Goal: Task Accomplishment & Management: Manage account settings

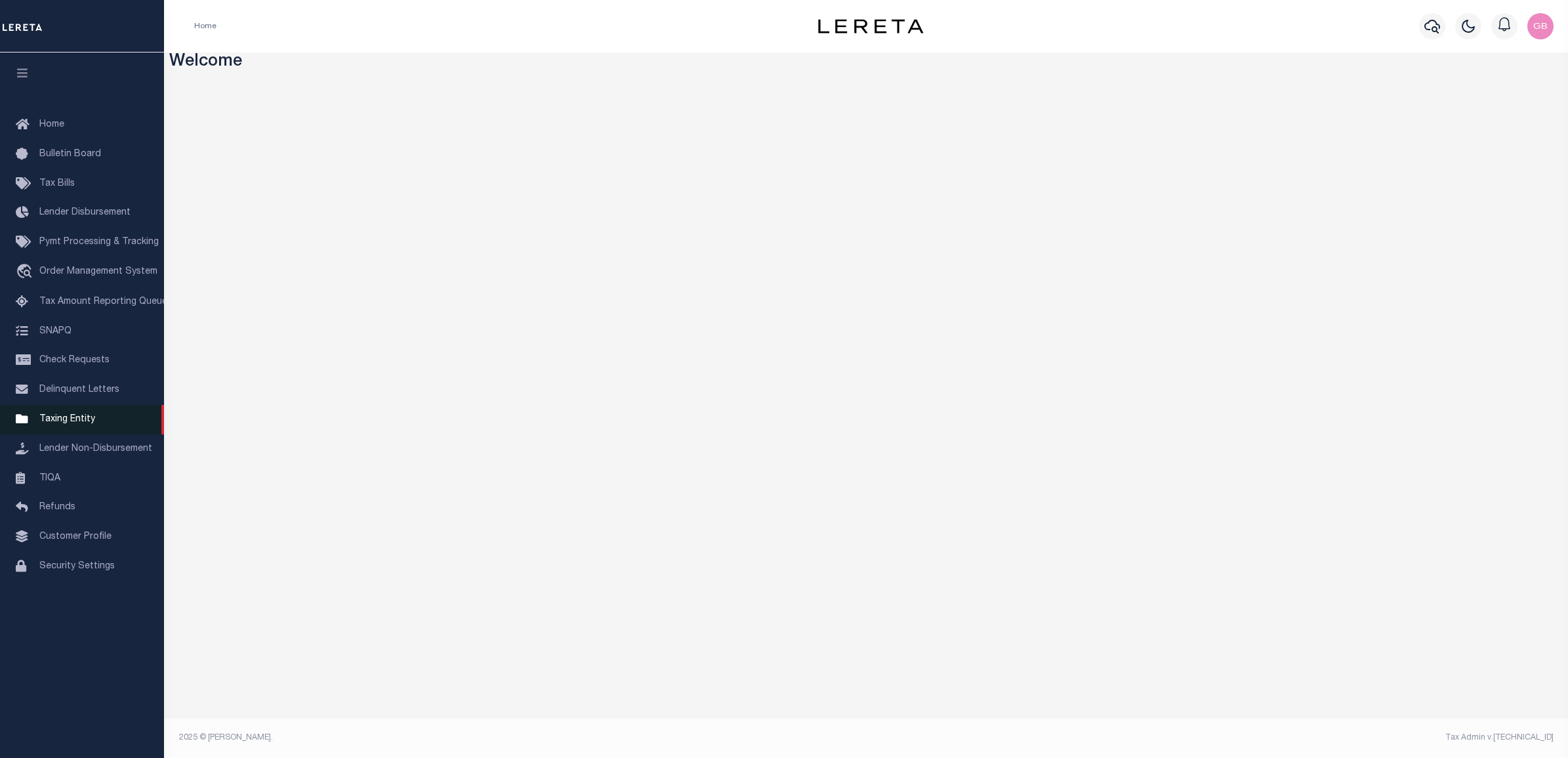
click at [50, 420] on span "Taxing Entity" at bounding box center [67, 419] width 56 height 9
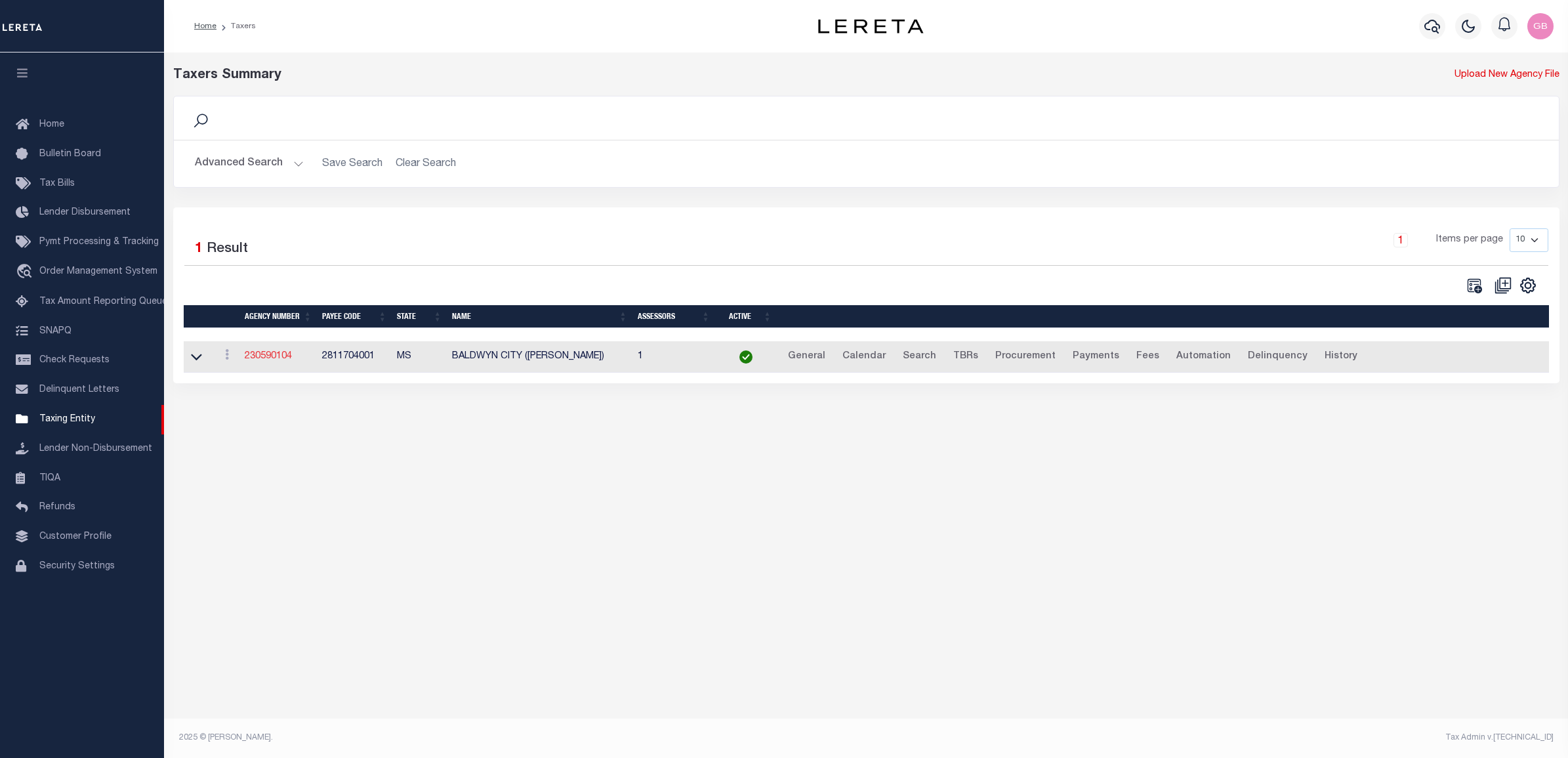
click at [278, 355] on link "230590104" at bounding box center [268, 356] width 47 height 9
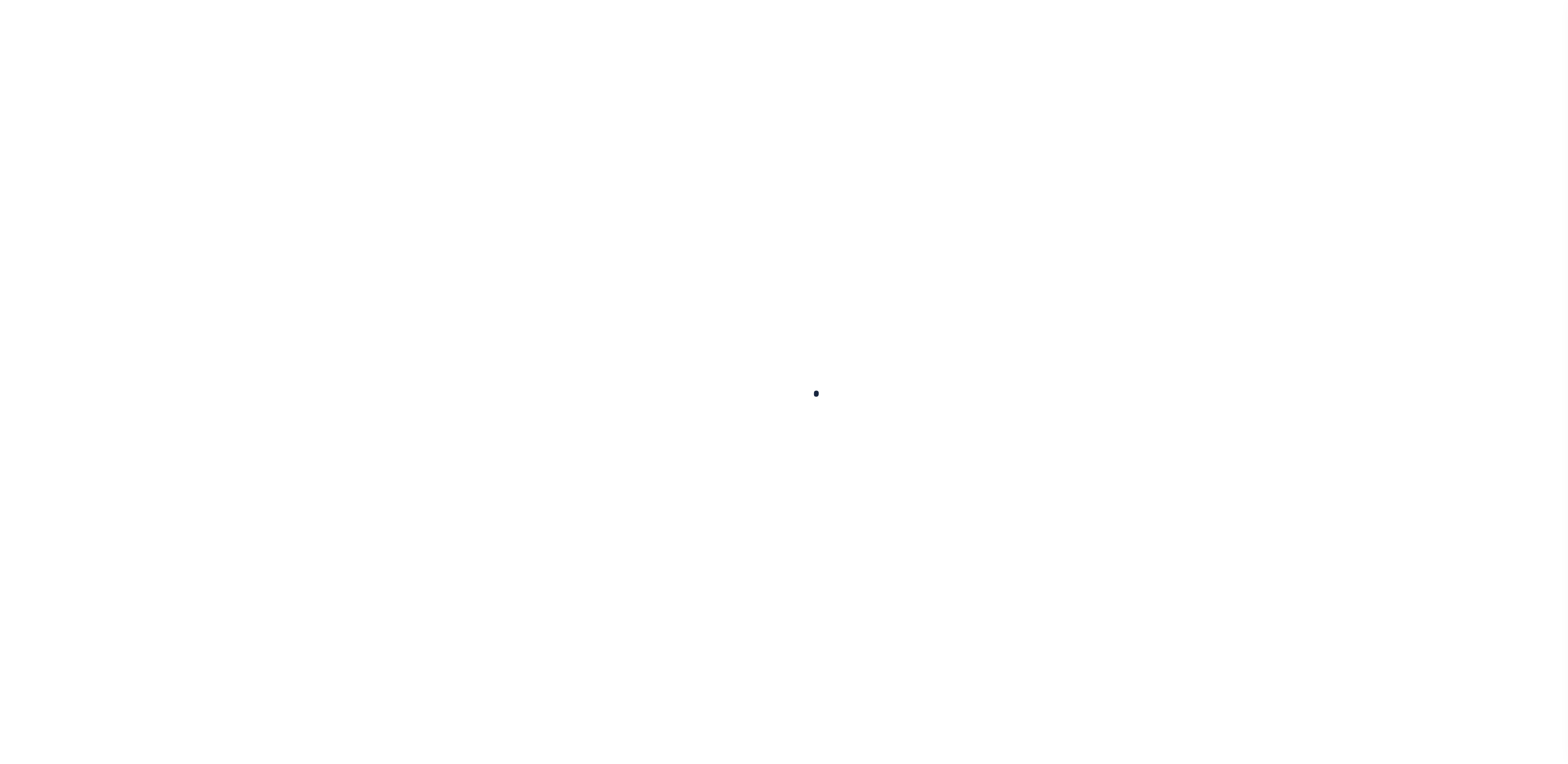
select select
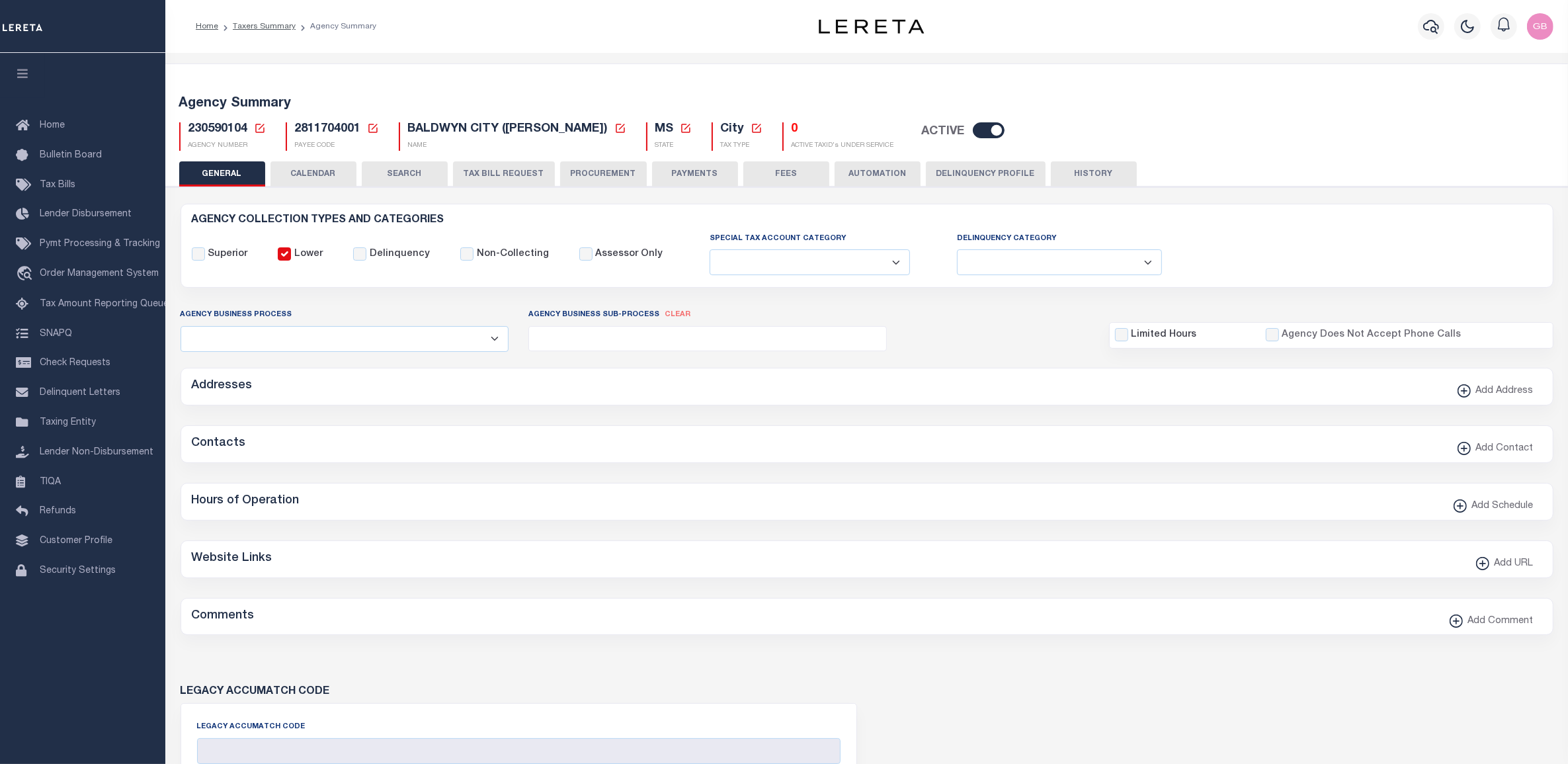
checkbox input "false"
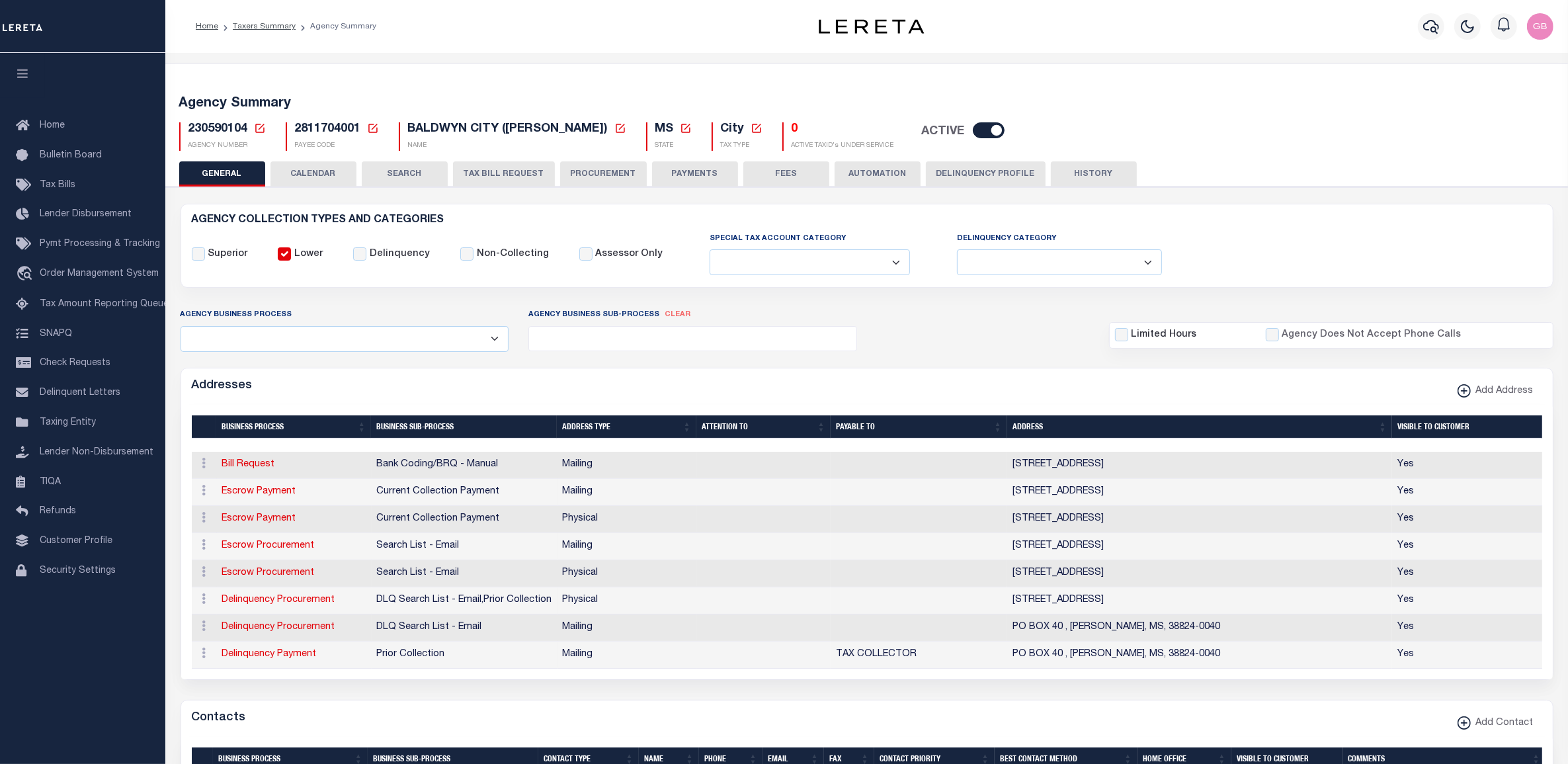
click at [260, 132] on icon at bounding box center [260, 128] width 9 height 9
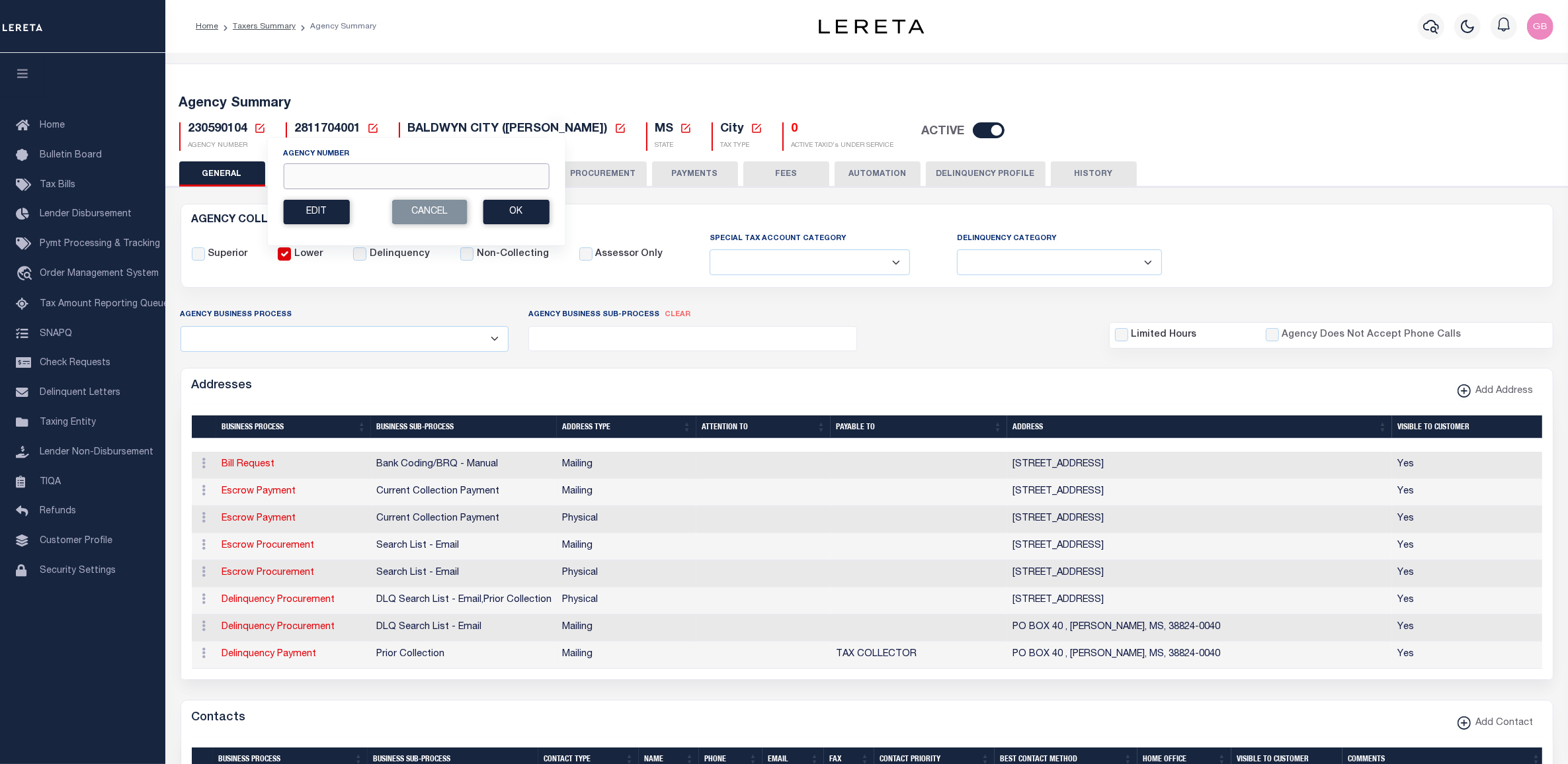
click at [325, 179] on input "Agency Number" at bounding box center [416, 176] width 266 height 26
type input "370150101"
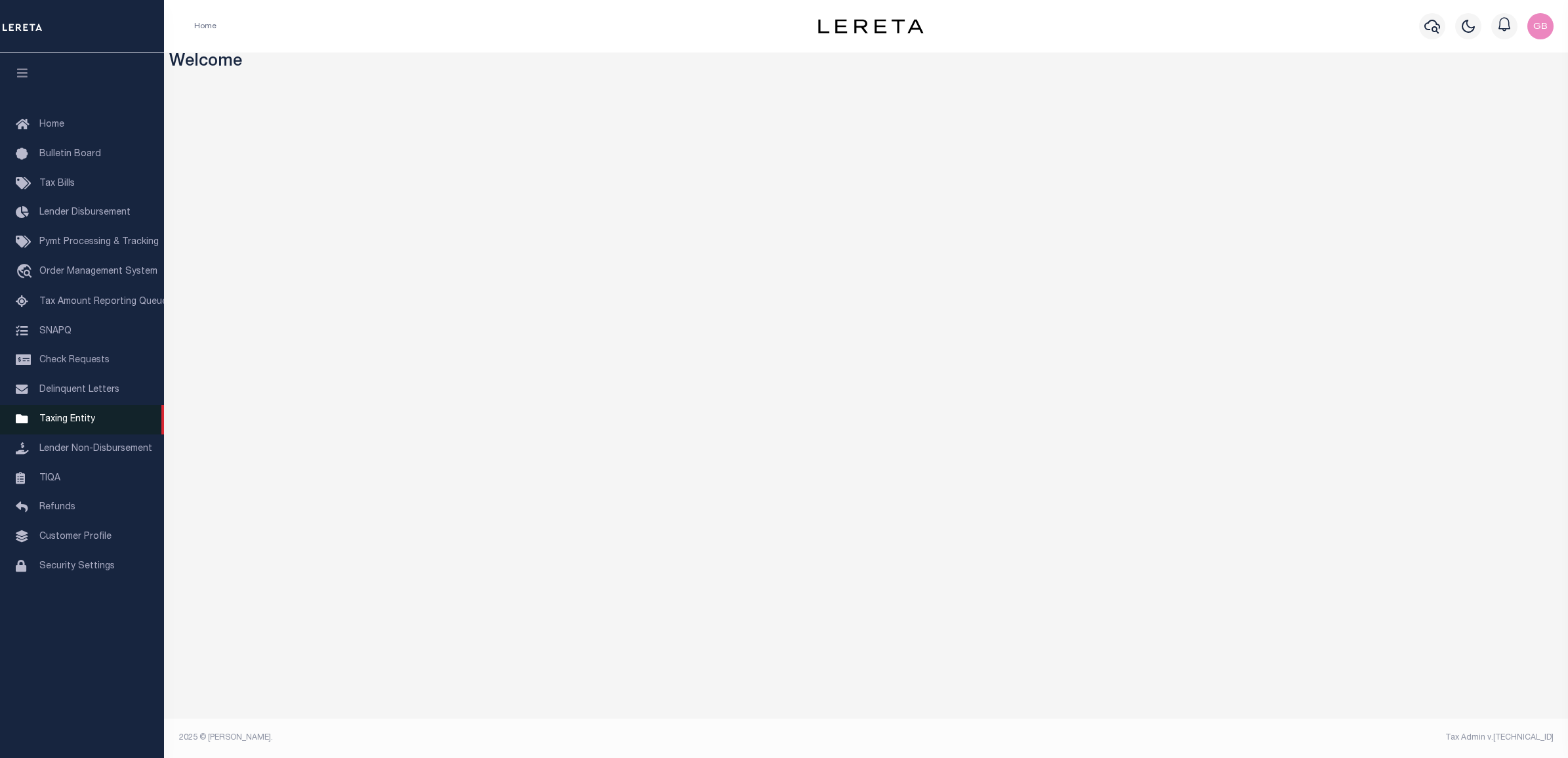
click at [80, 424] on span "Taxing Entity" at bounding box center [67, 419] width 56 height 9
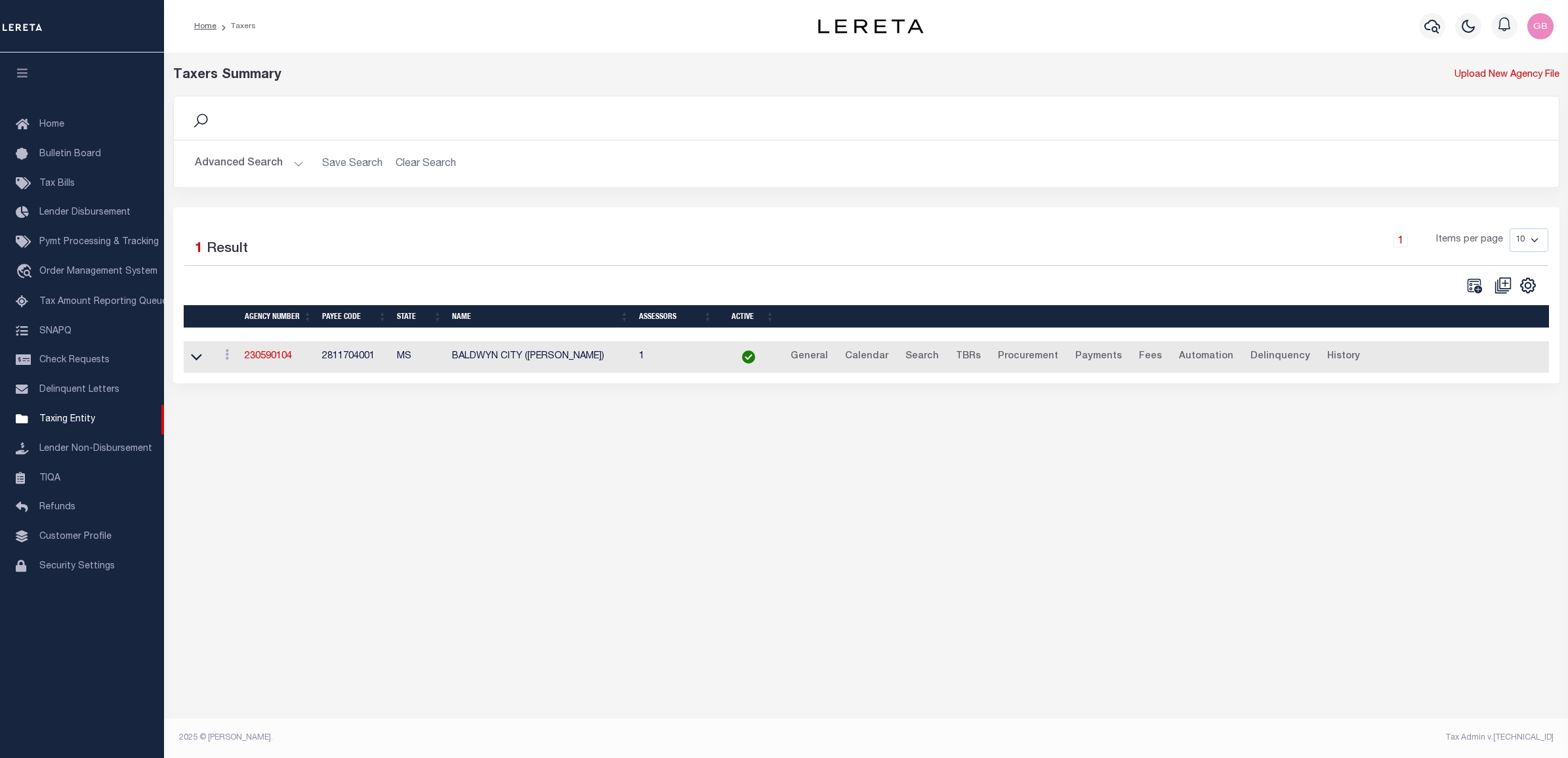
click at [270, 365] on td "230590104" at bounding box center [278, 358] width 77 height 32
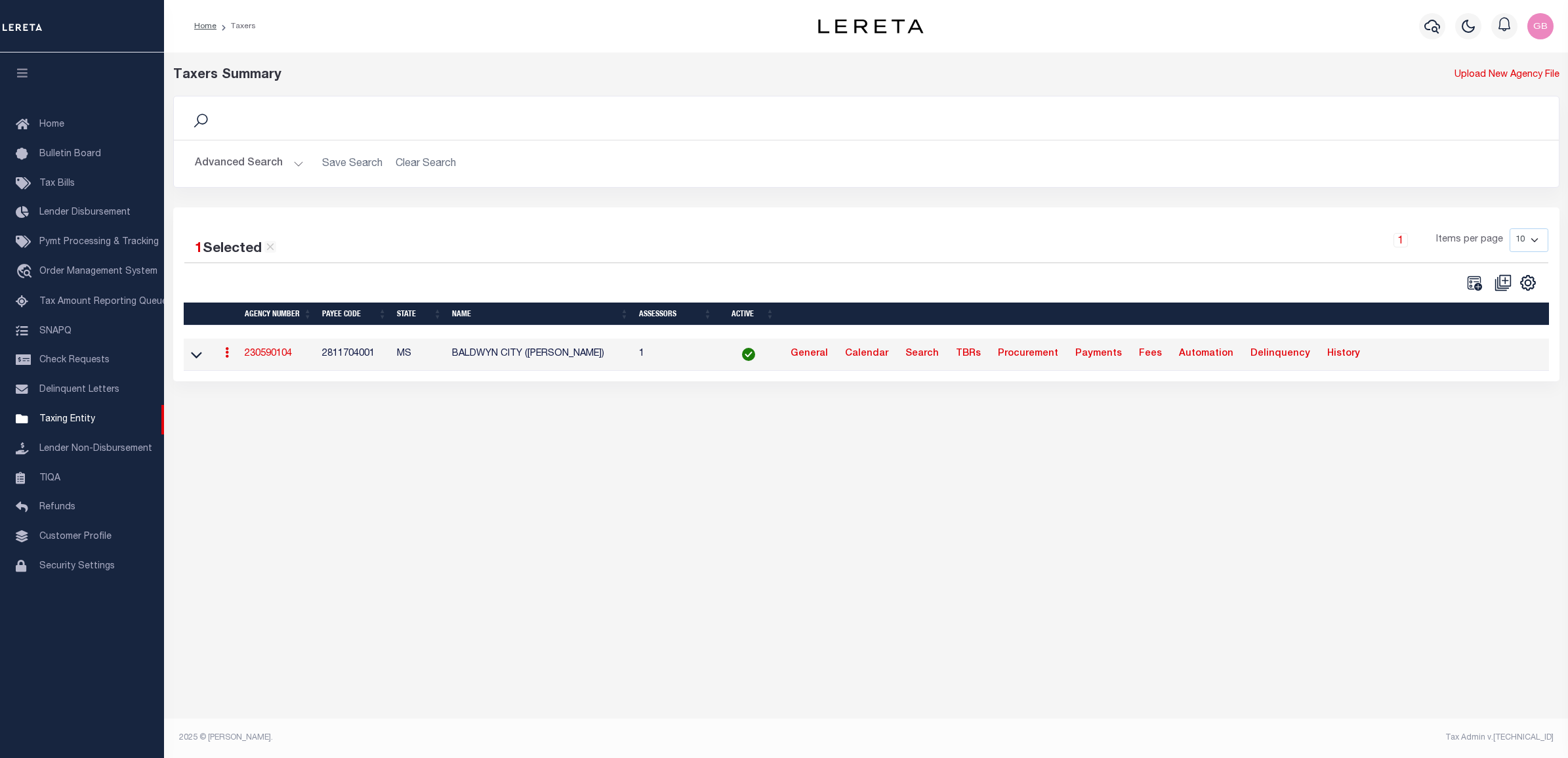
click at [264, 356] on link "230590104" at bounding box center [268, 353] width 47 height 9
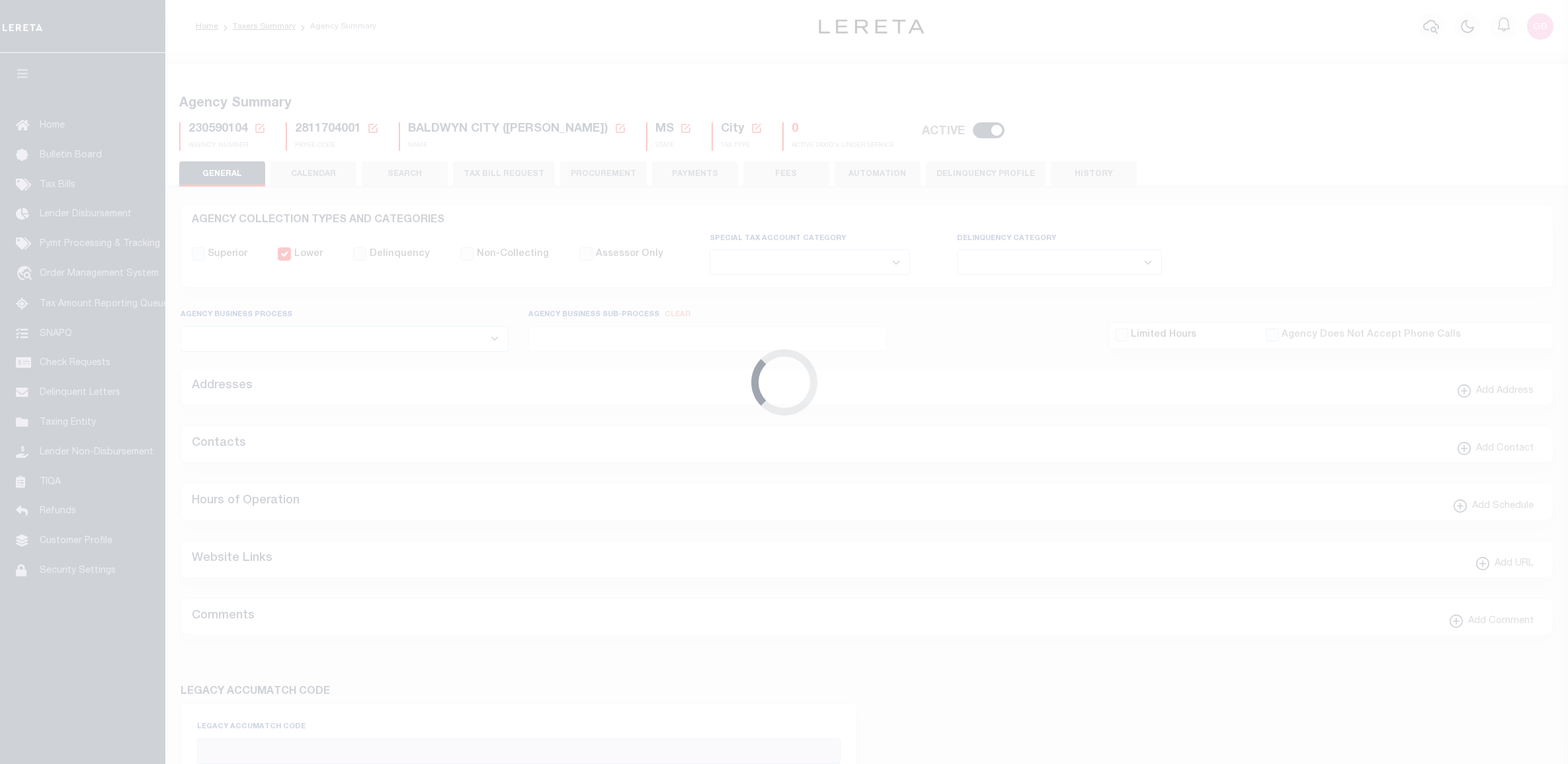
select select
click at [260, 129] on icon at bounding box center [260, 128] width 12 height 12
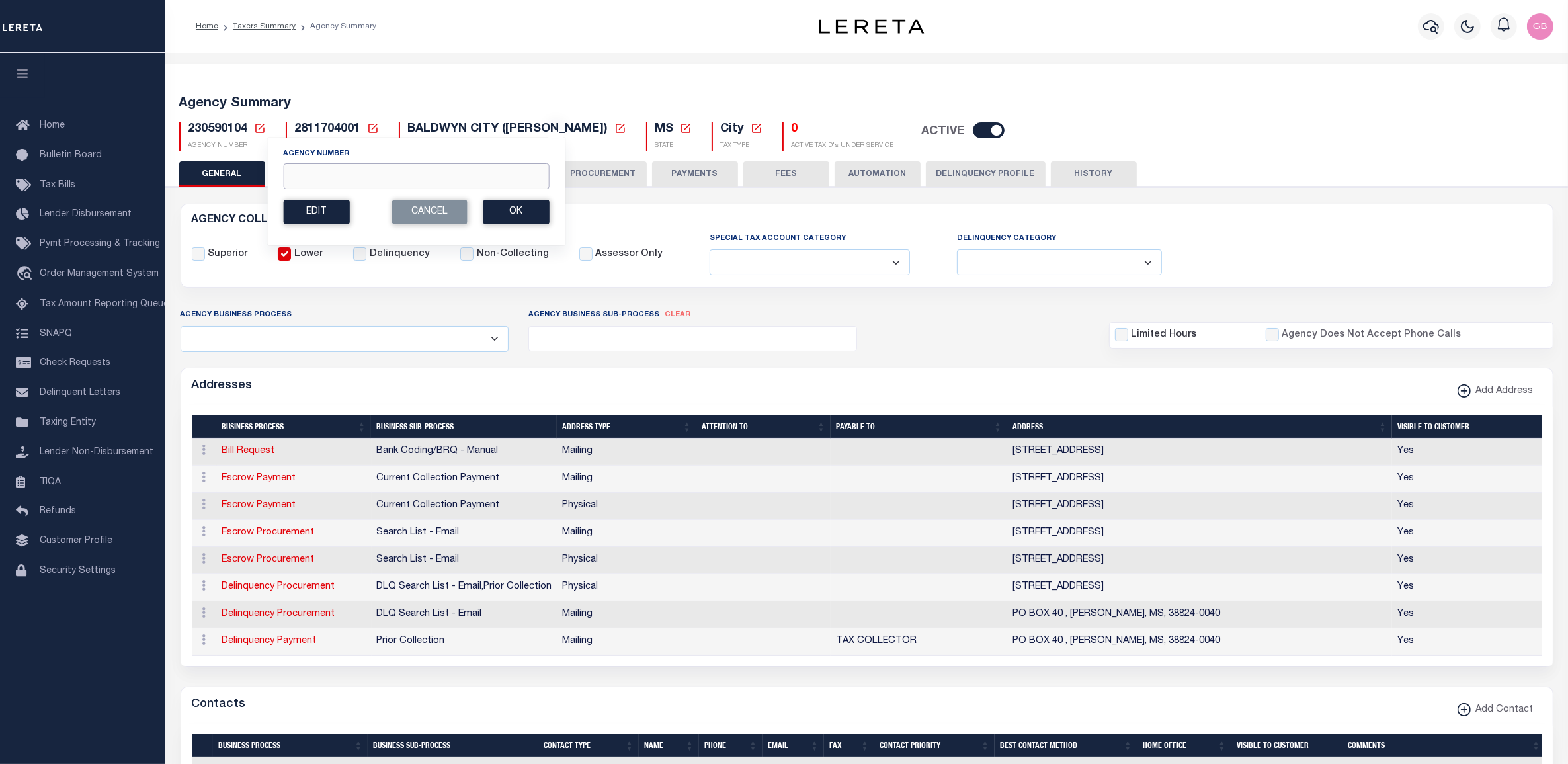
drag, startPoint x: 308, startPoint y: 177, endPoint x: 319, endPoint y: 177, distance: 11.0
click at [308, 177] on input "Agency Number" at bounding box center [416, 176] width 266 height 26
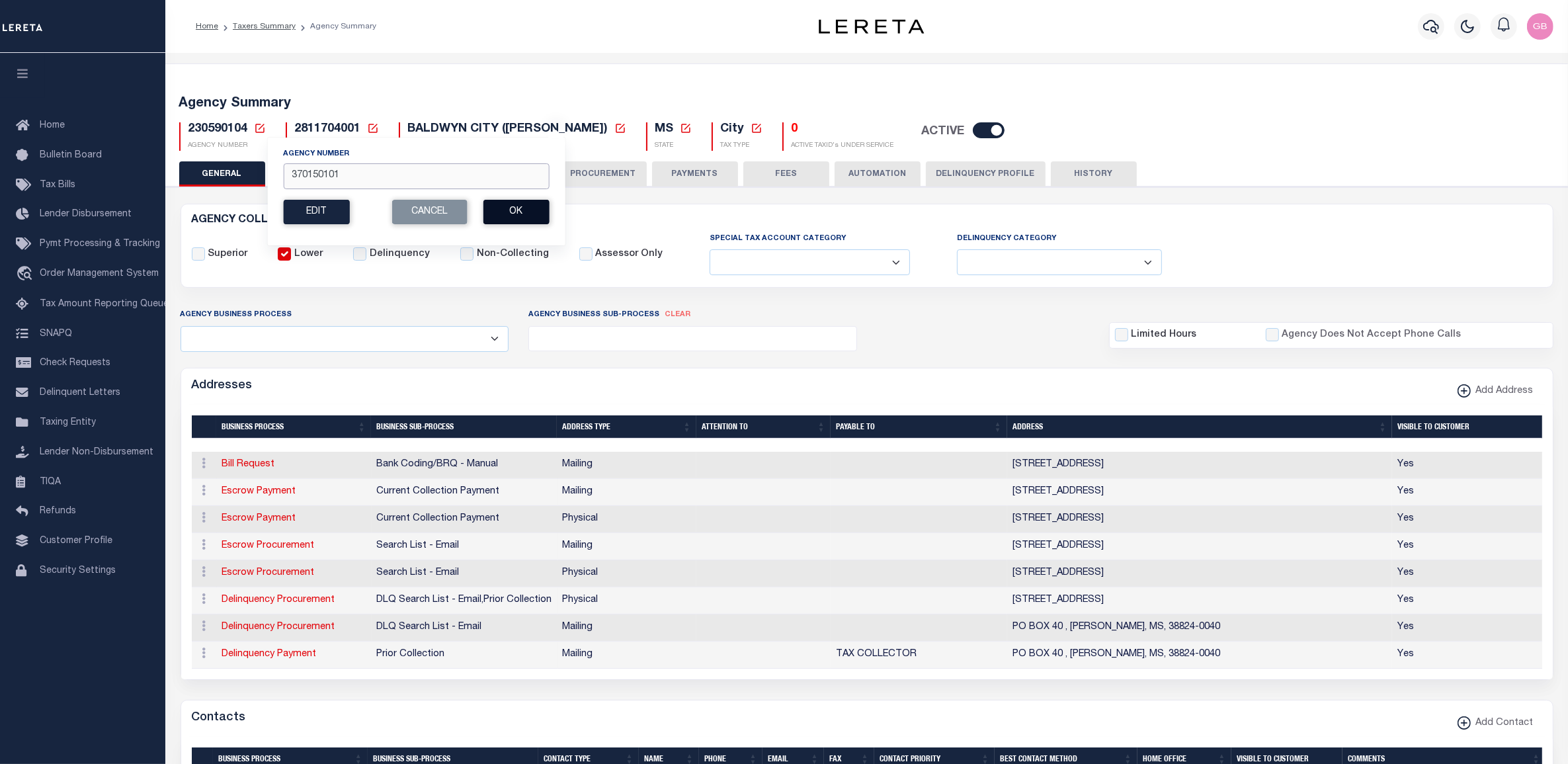
type input "370150101"
click at [513, 218] on button "Ok" at bounding box center [516, 212] width 66 height 25
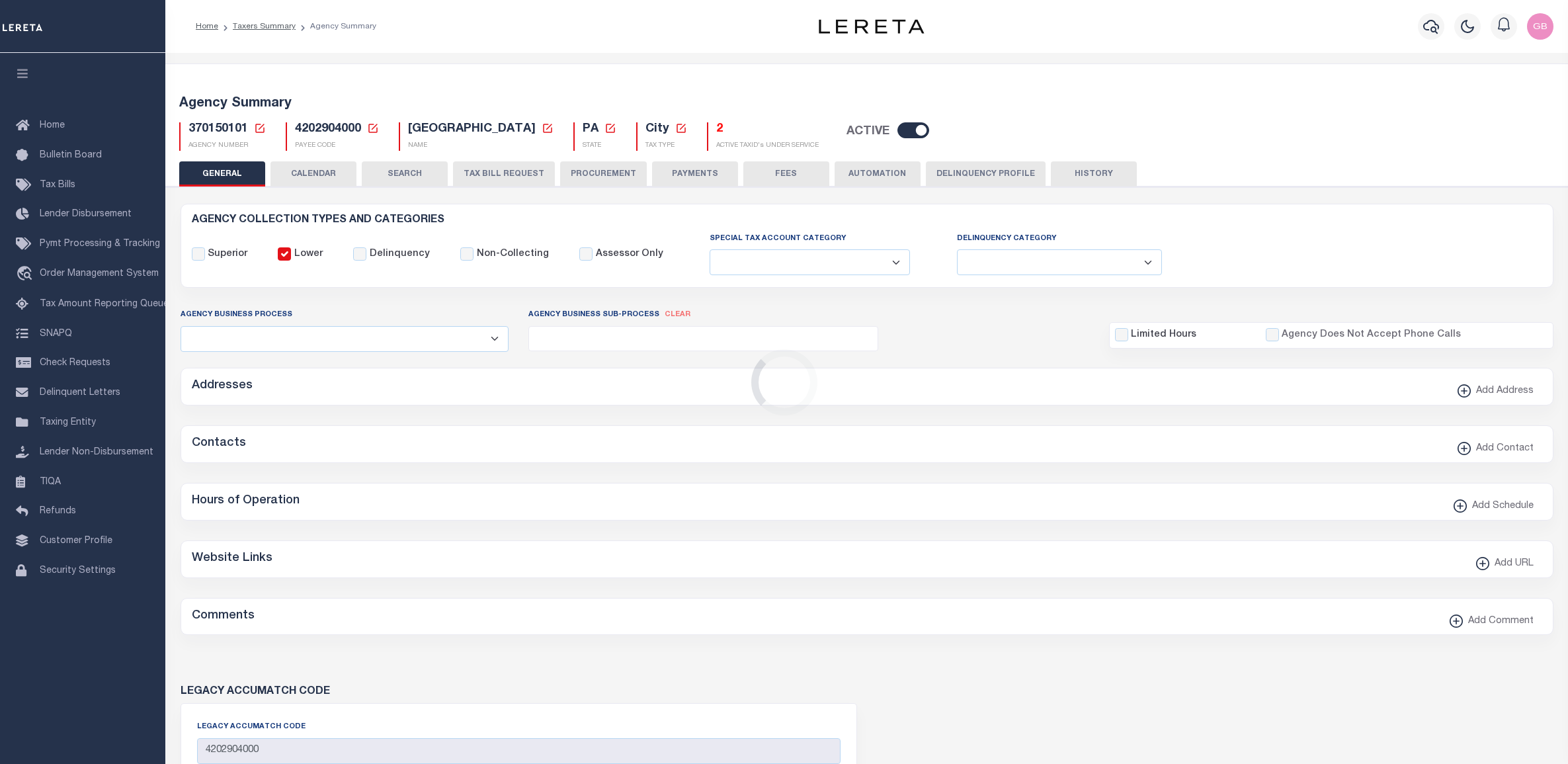
select select
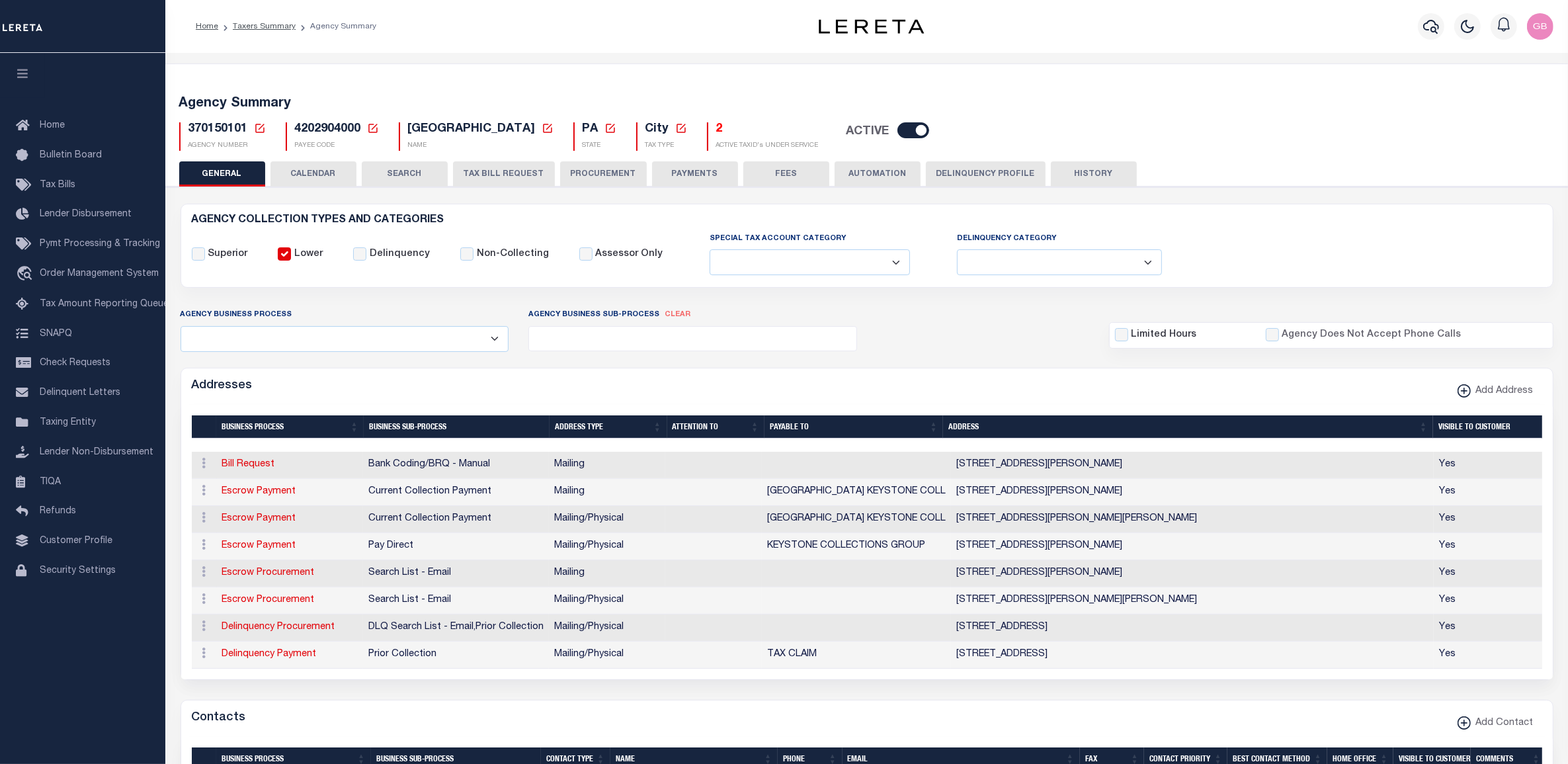
click at [258, 126] on icon at bounding box center [260, 128] width 12 height 12
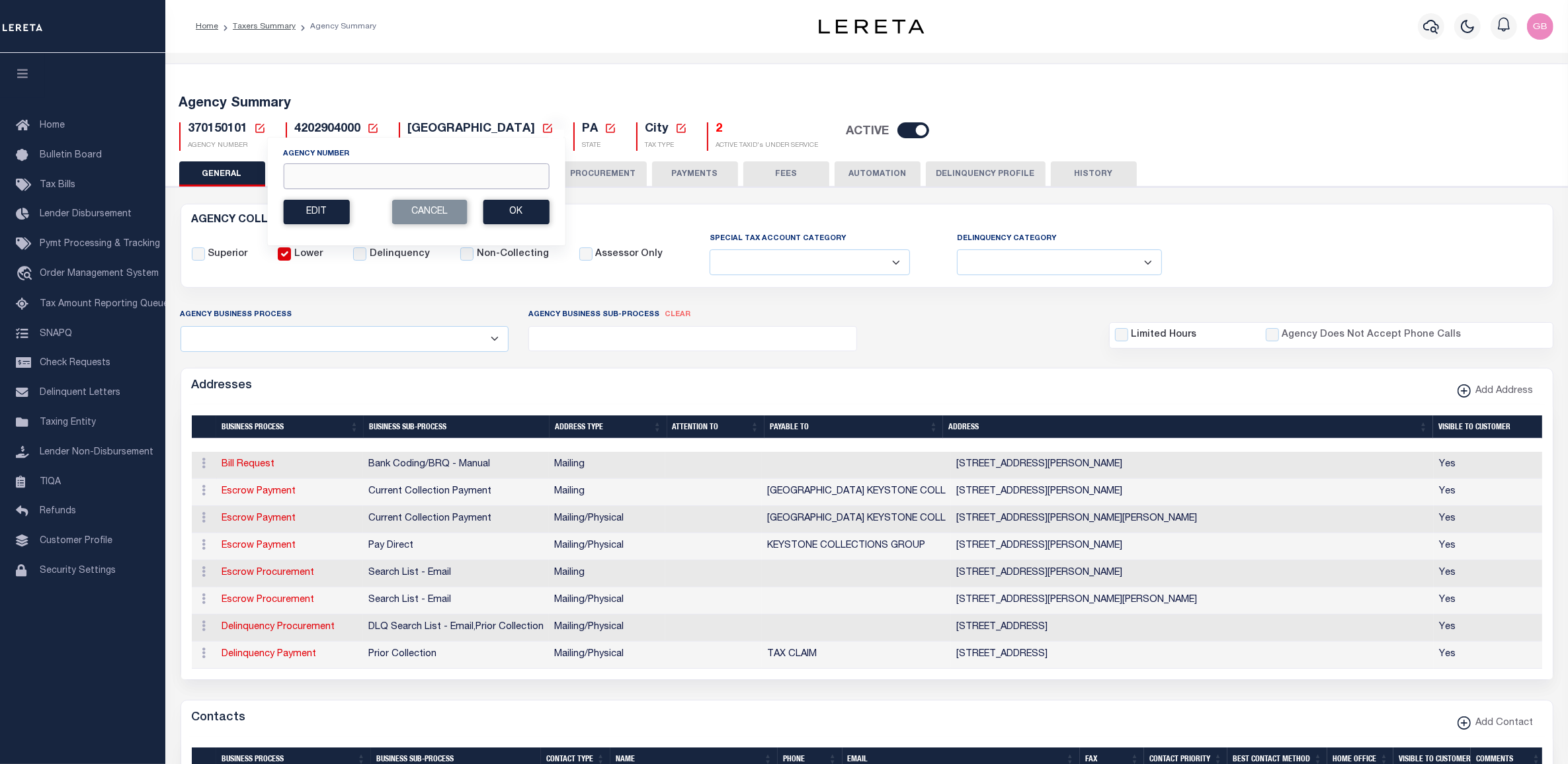
click at [322, 187] on input "Agency Number" at bounding box center [416, 176] width 266 height 26
type input "210024000"
click at [526, 215] on button "Ok" at bounding box center [516, 212] width 66 height 25
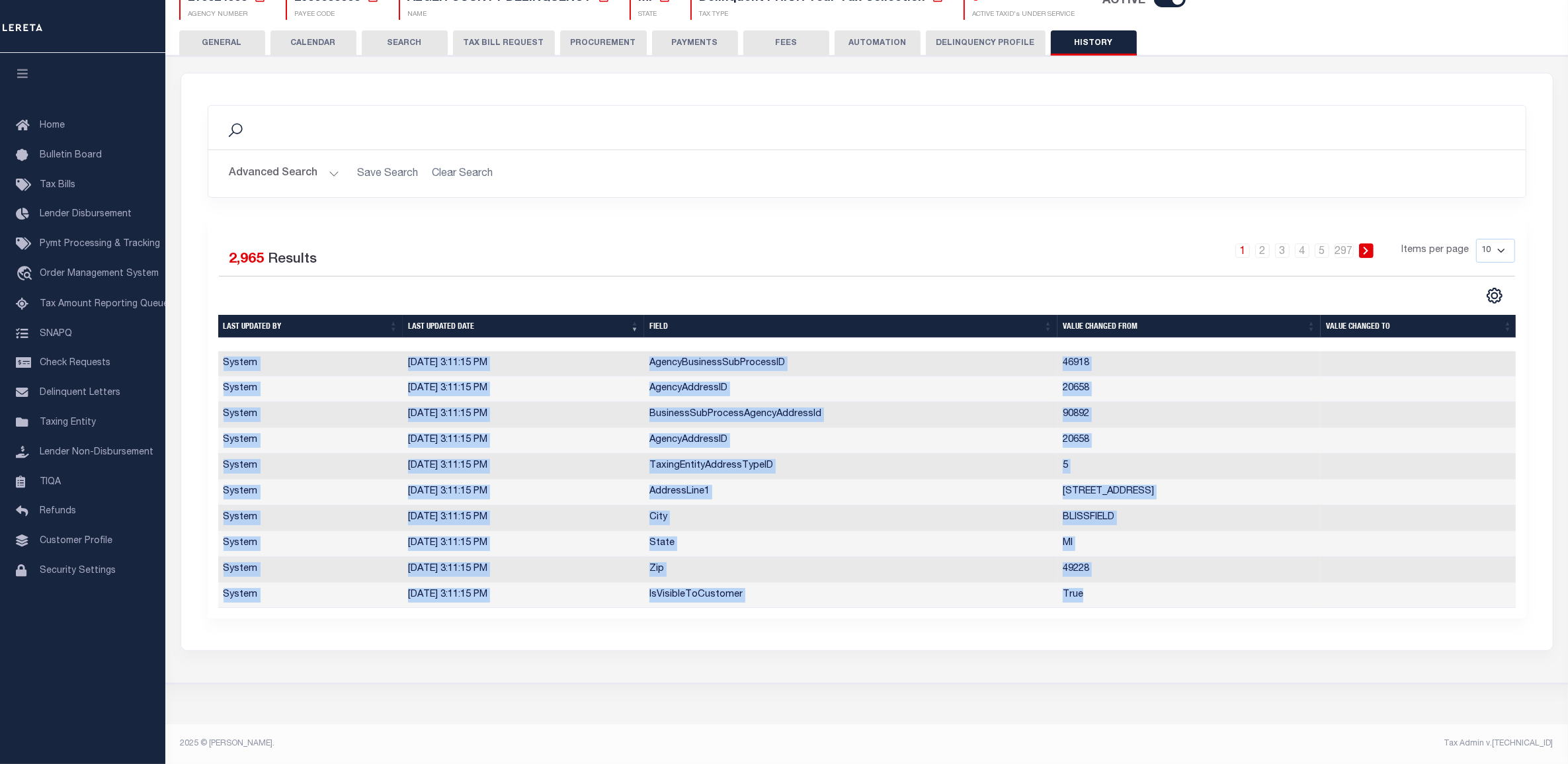
drag, startPoint x: 1157, startPoint y: 587, endPoint x: 214, endPoint y: 352, distance: 971.8
click at [214, 352] on div "Selected 2,965 Results 1 2 3 4 5 … 297 Items per page 10 25 50 100" at bounding box center [867, 418] width 1319 height 401
click at [656, 699] on div "Agency Summary 210024000 Agency Number Edit" at bounding box center [866, 330] width 1394 height 790
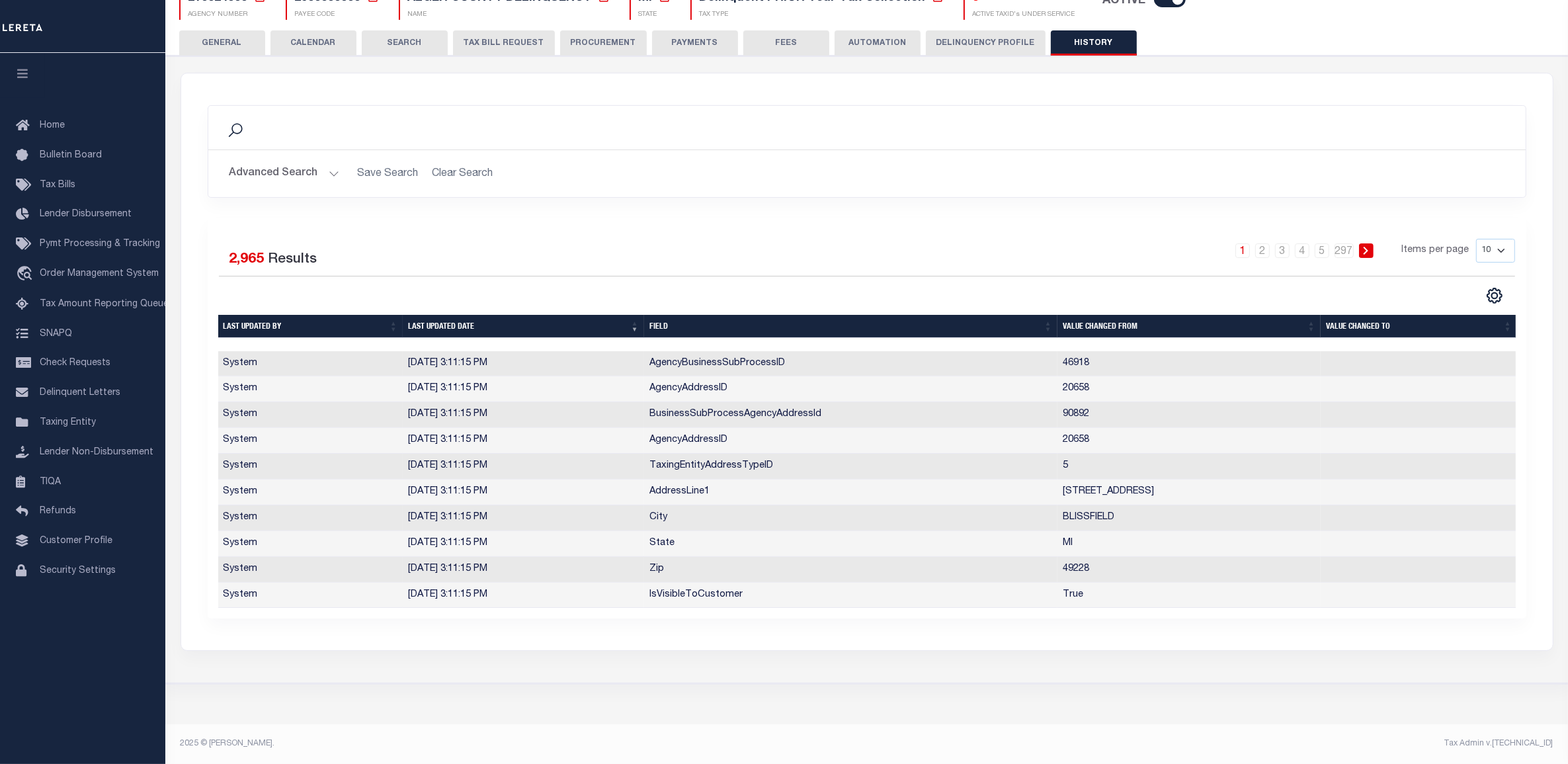
click at [764, 255] on div "1 2 3 4 5 … 297 Items per page 10 25 50 100" at bounding box center [1031, 255] width 968 height 34
drag, startPoint x: 1483, startPoint y: 239, endPoint x: 1486, endPoint y: 252, distance: 13.3
click at [1483, 239] on select "10 25 50 100" at bounding box center [1496, 250] width 39 height 24
select select "100"
click at [1476, 239] on select "10 25 50 100" at bounding box center [1496, 250] width 39 height 24
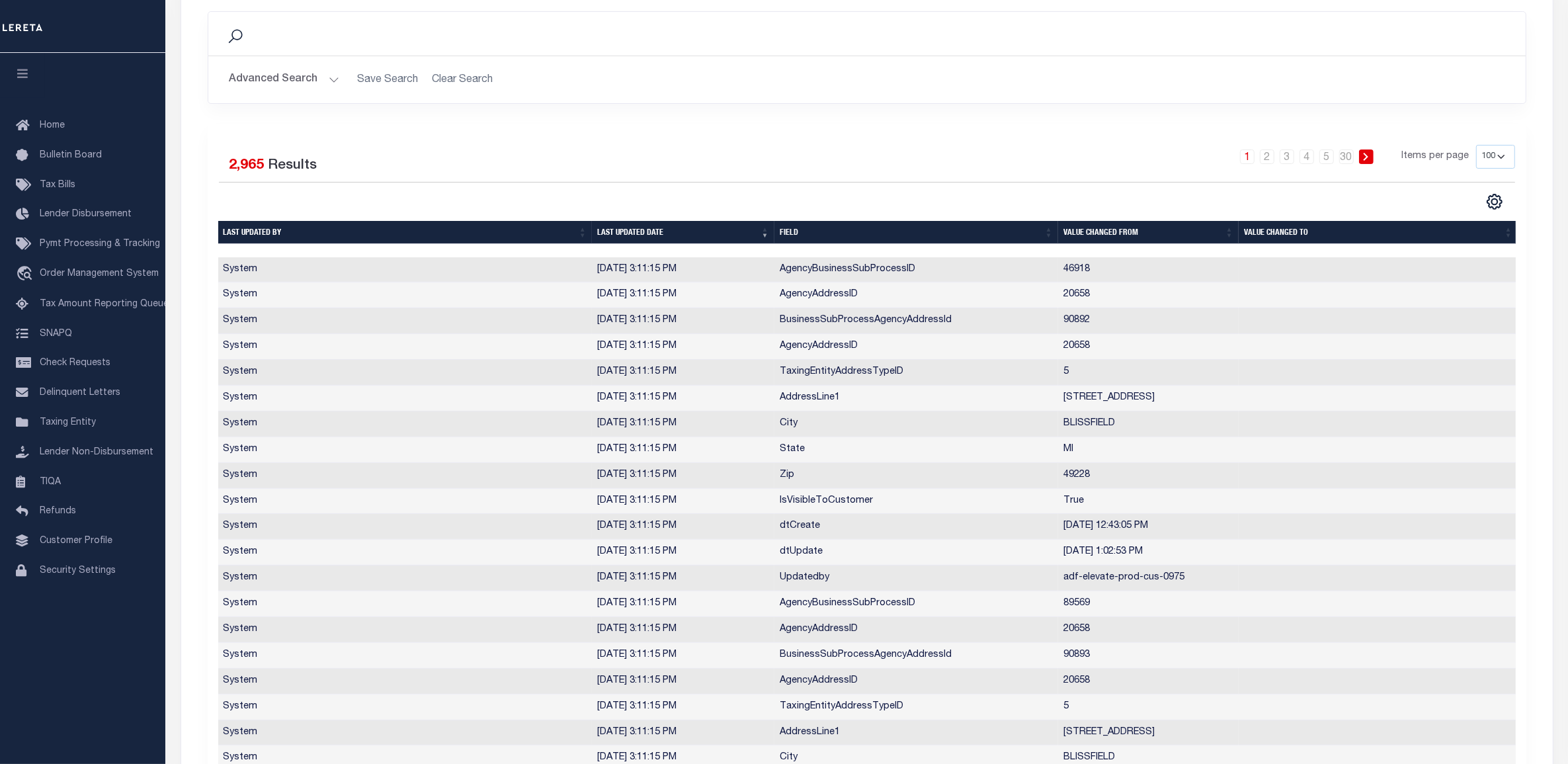
scroll to position [308, 0]
